Goal: Find specific page/section: Find specific page/section

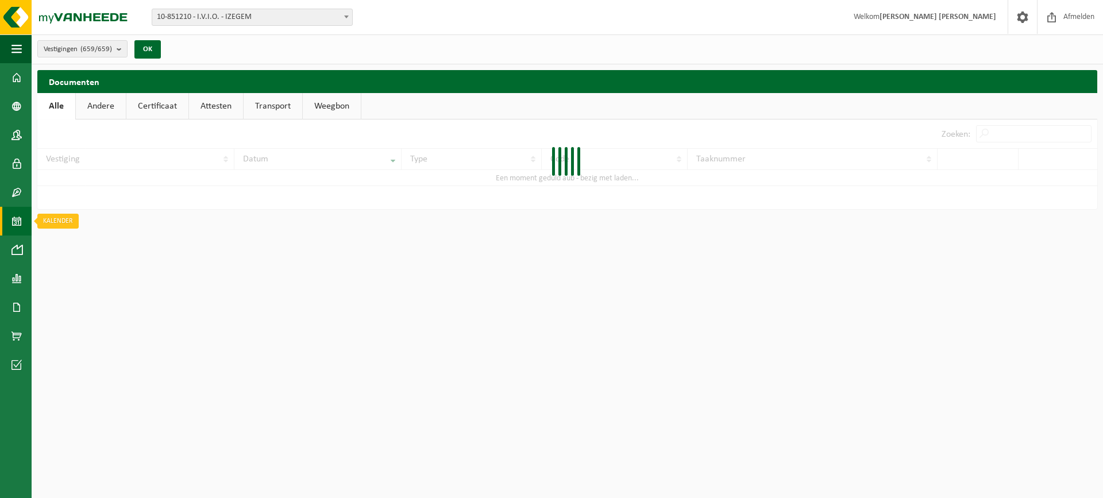
click at [7, 219] on link "Kalender" at bounding box center [16, 221] width 32 height 29
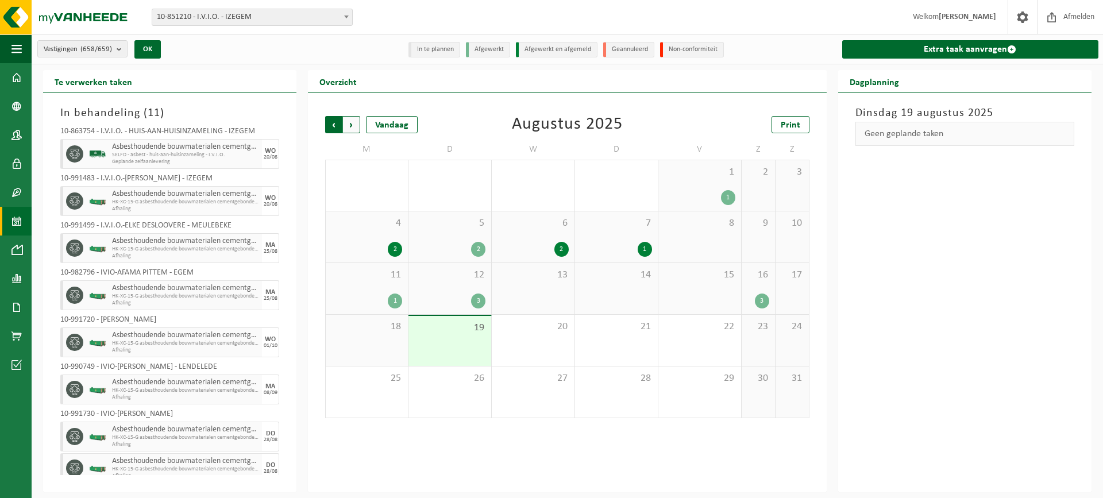
click at [352, 118] on span "Volgende" at bounding box center [351, 124] width 17 height 17
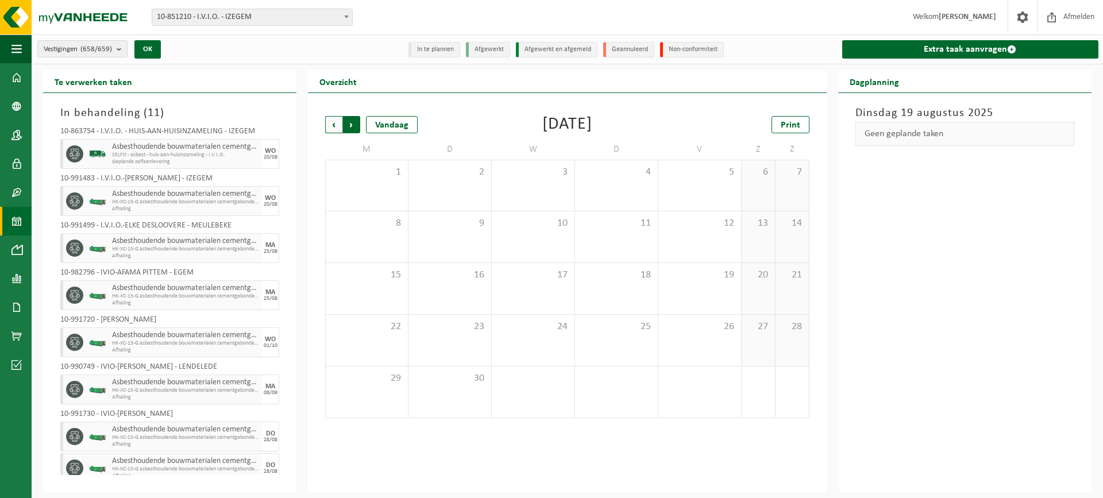
click at [333, 118] on span "Vorige" at bounding box center [333, 124] width 17 height 17
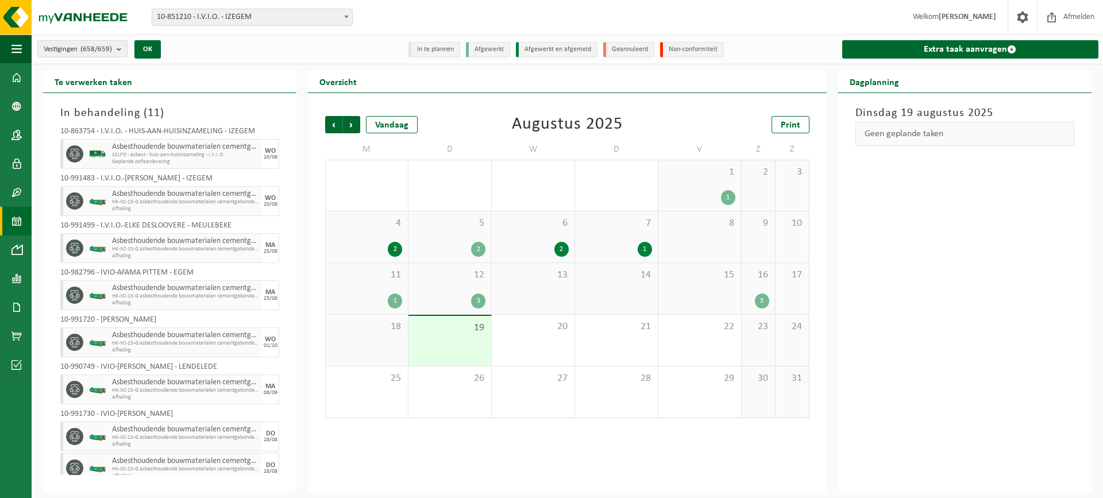
click at [747, 292] on div "16 3" at bounding box center [758, 288] width 33 height 51
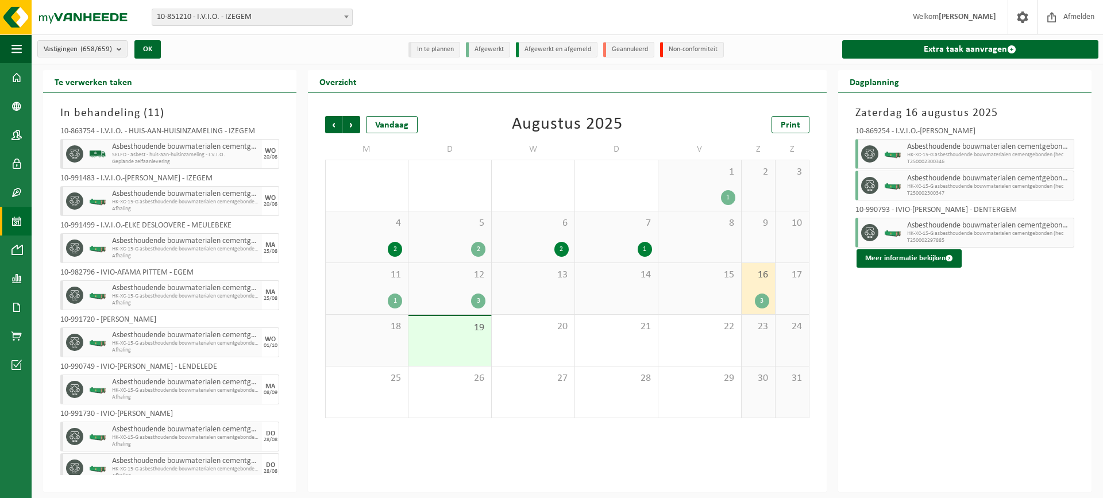
click at [454, 294] on div "3" at bounding box center [449, 301] width 71 height 15
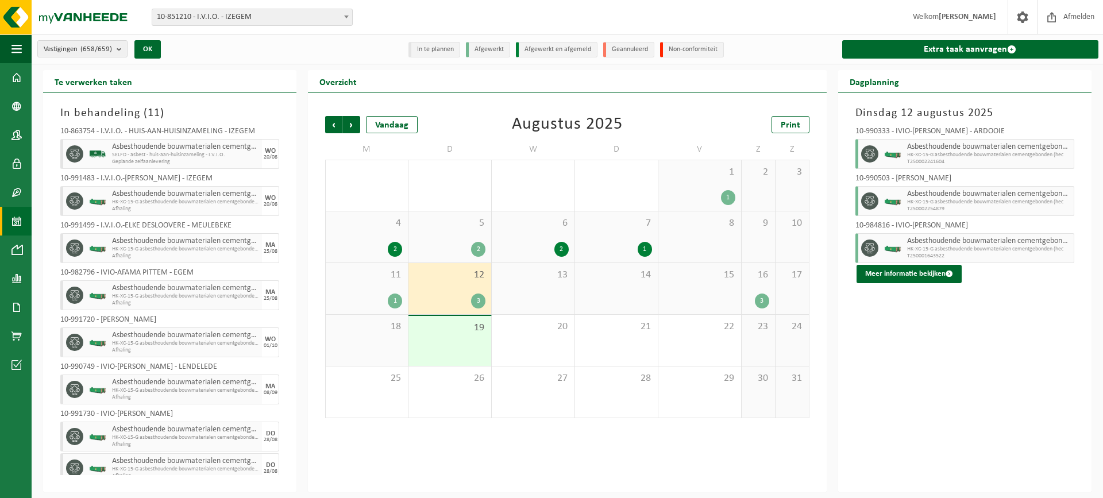
click at [372, 299] on div "1" at bounding box center [366, 301] width 71 height 15
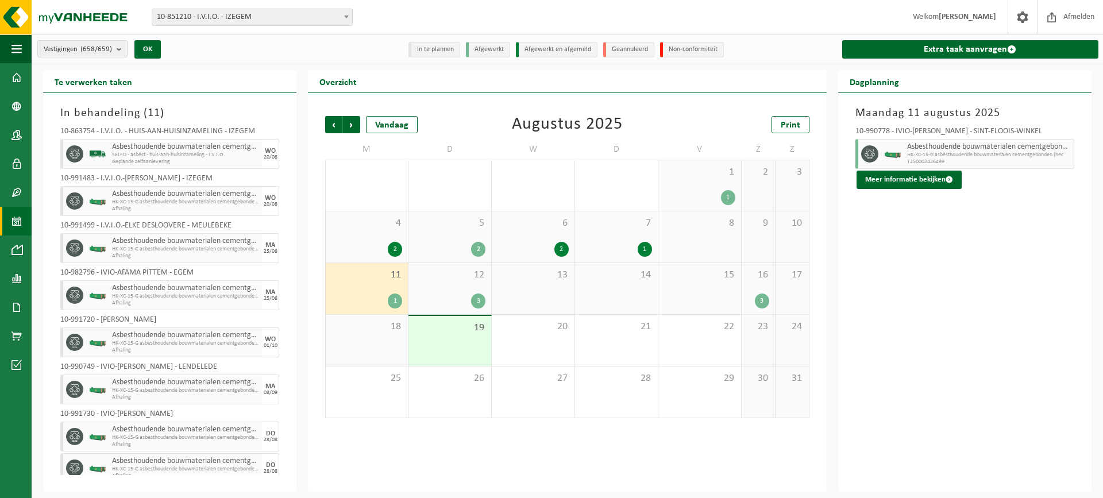
click at [372, 275] on span "11" at bounding box center [366, 275] width 71 height 13
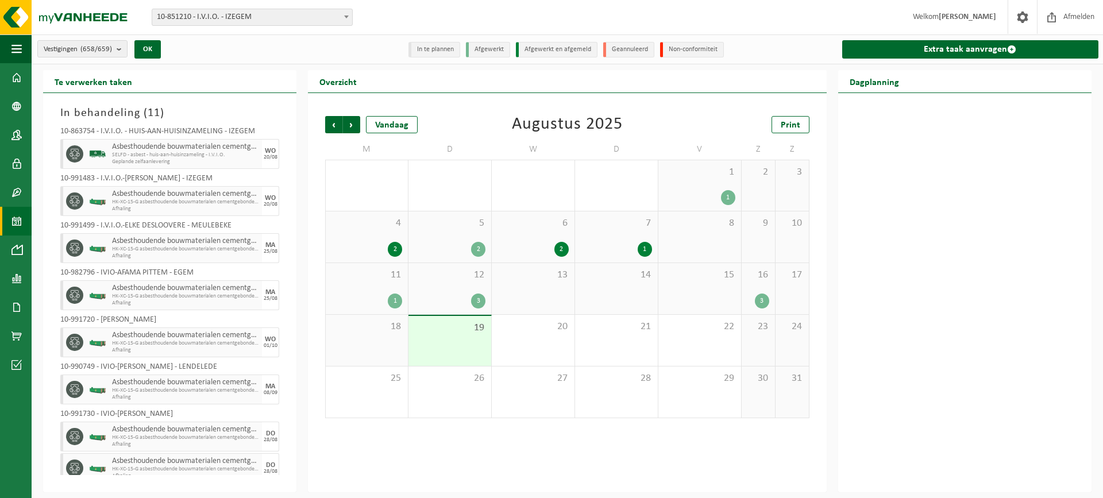
click at [379, 284] on div "11 1" at bounding box center [367, 288] width 82 height 51
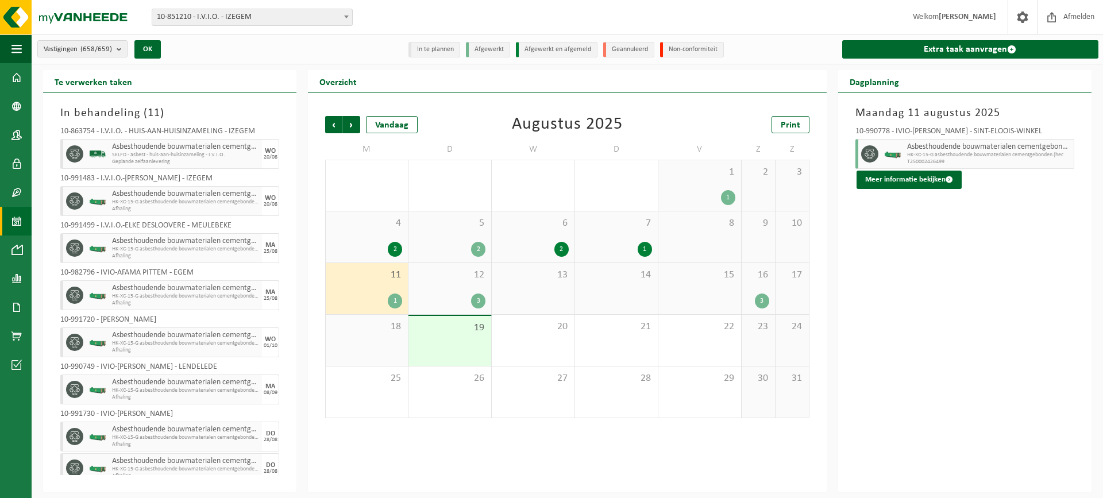
click at [720, 296] on div "15" at bounding box center [699, 288] width 83 height 51
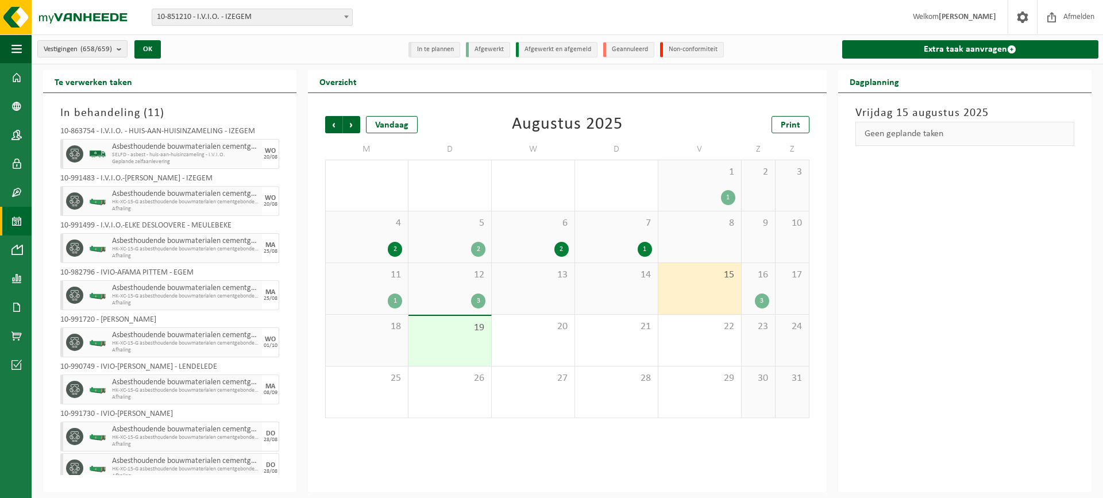
click at [761, 296] on div "3" at bounding box center [762, 301] width 14 height 15
